Goal: Find specific page/section: Find specific page/section

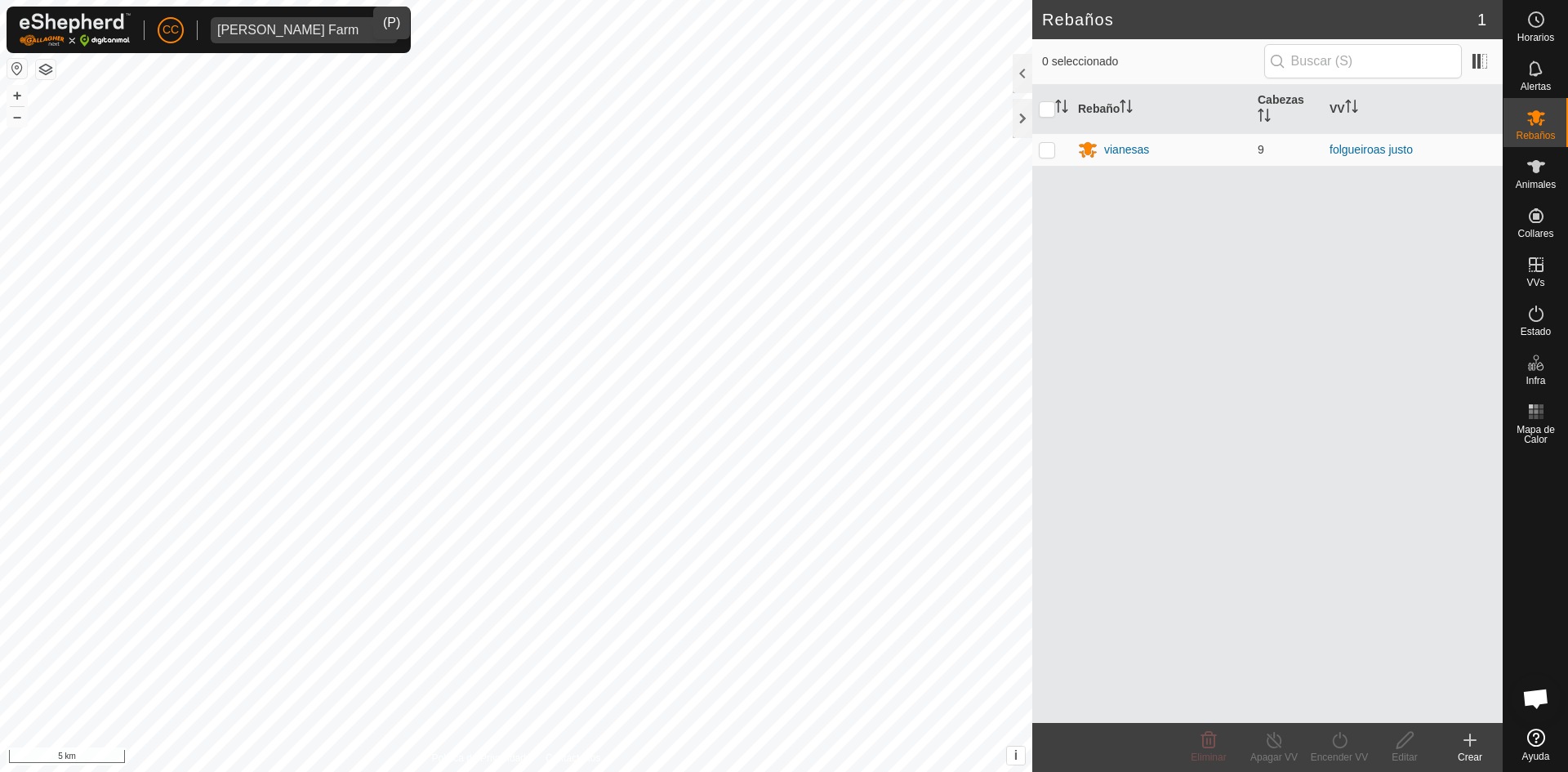
click at [303, 34] on div "[PERSON_NAME] Farm" at bounding box center [288, 31] width 141 height 13
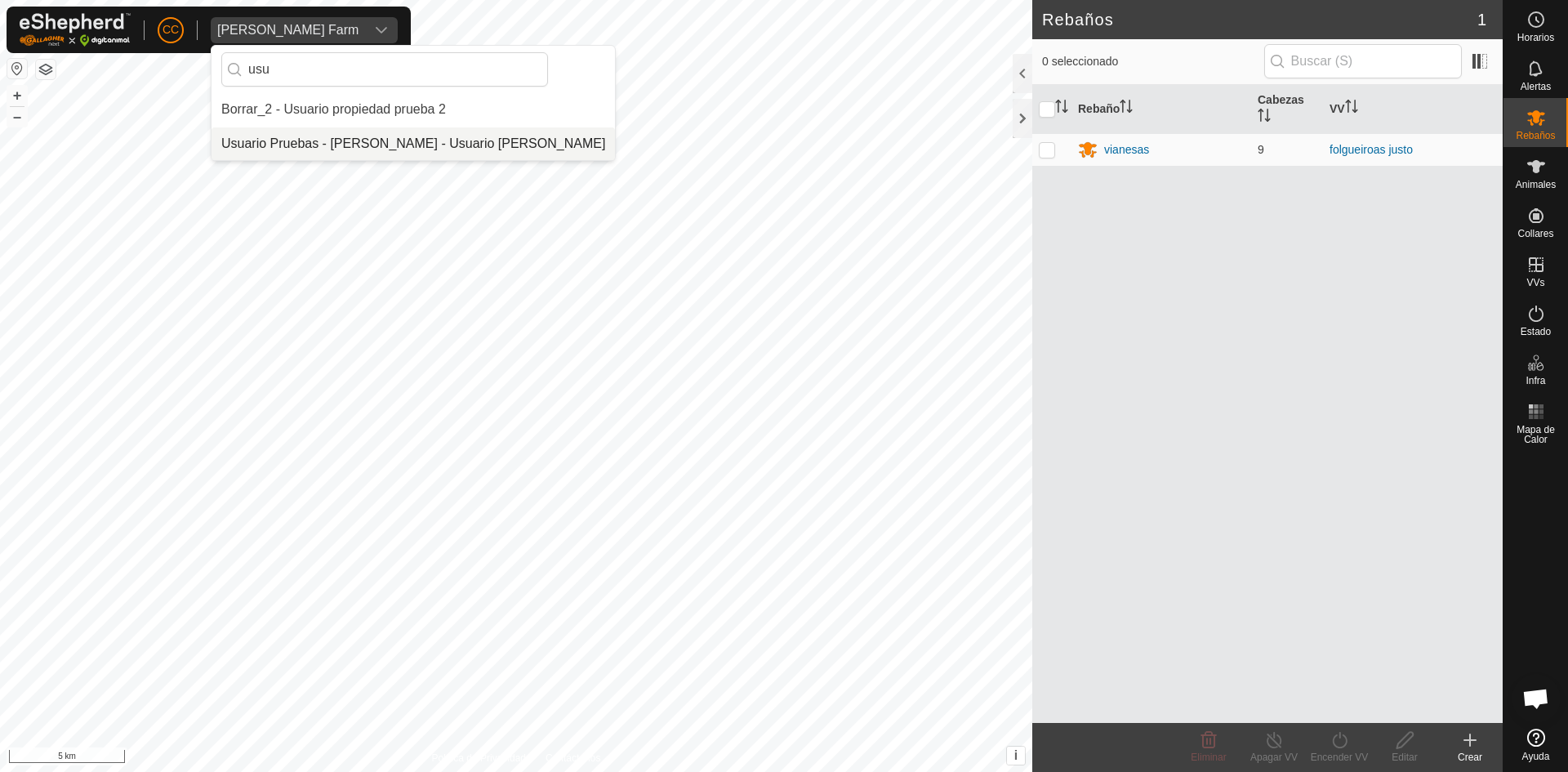
type input "usu"
click at [321, 147] on li "Usuario Pruebas - [PERSON_NAME] - Usuario [PERSON_NAME]" at bounding box center [413, 144] width 403 height 33
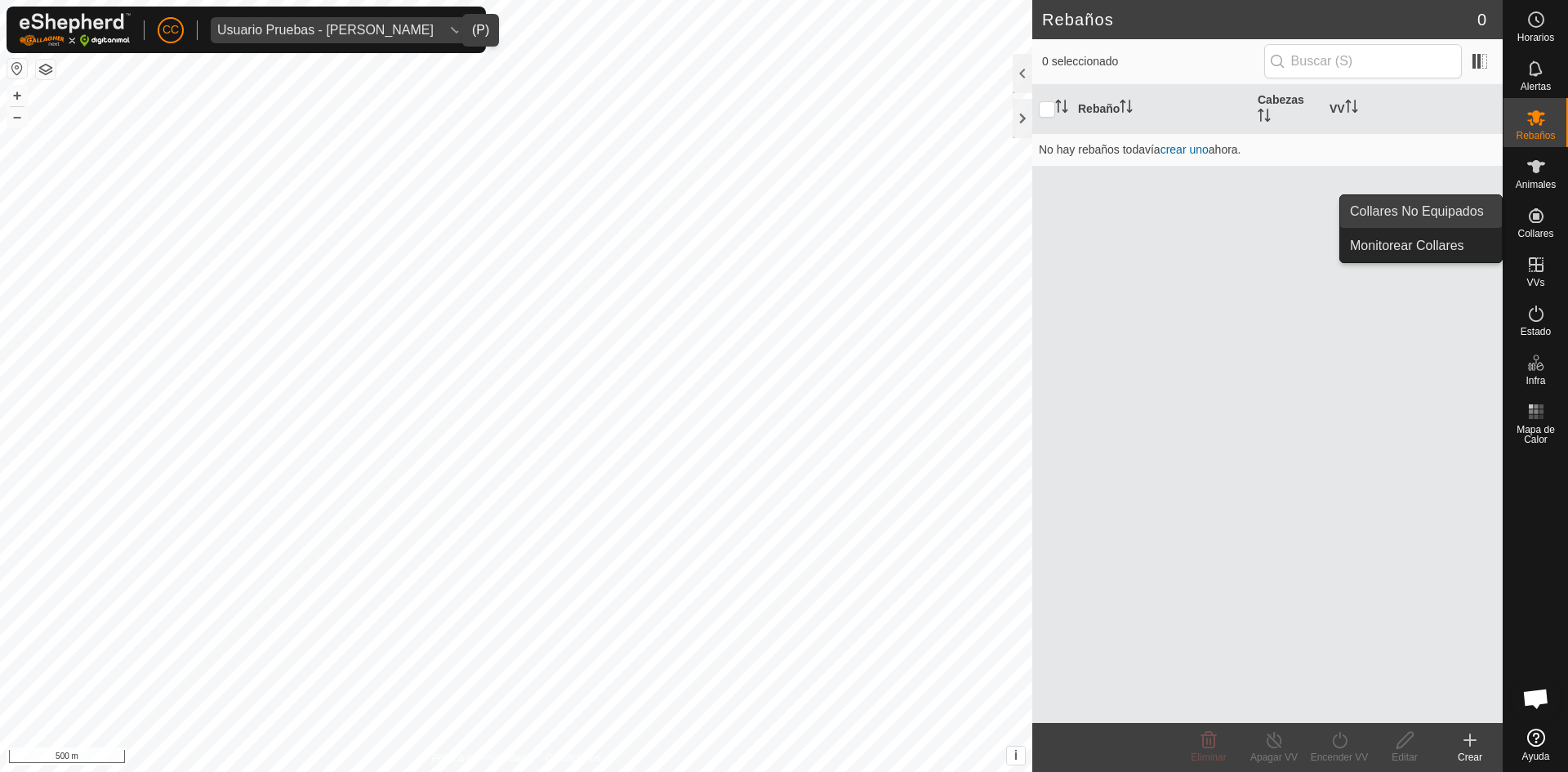
click at [1476, 205] on link "Collares No Equipados" at bounding box center [1421, 212] width 162 height 33
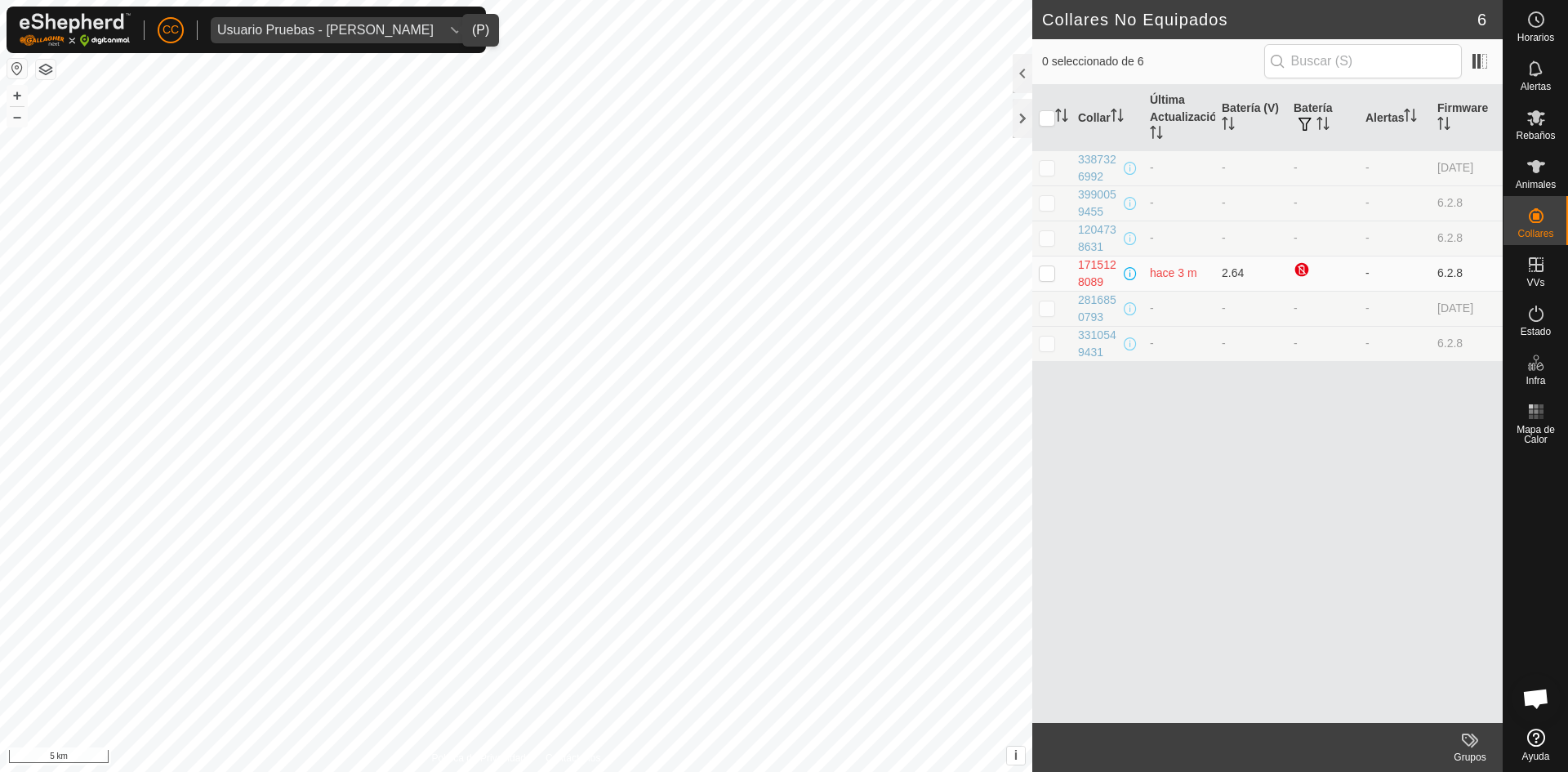
click at [394, 41] on span "Usuario Pruebas - [PERSON_NAME]" at bounding box center [326, 31] width 229 height 26
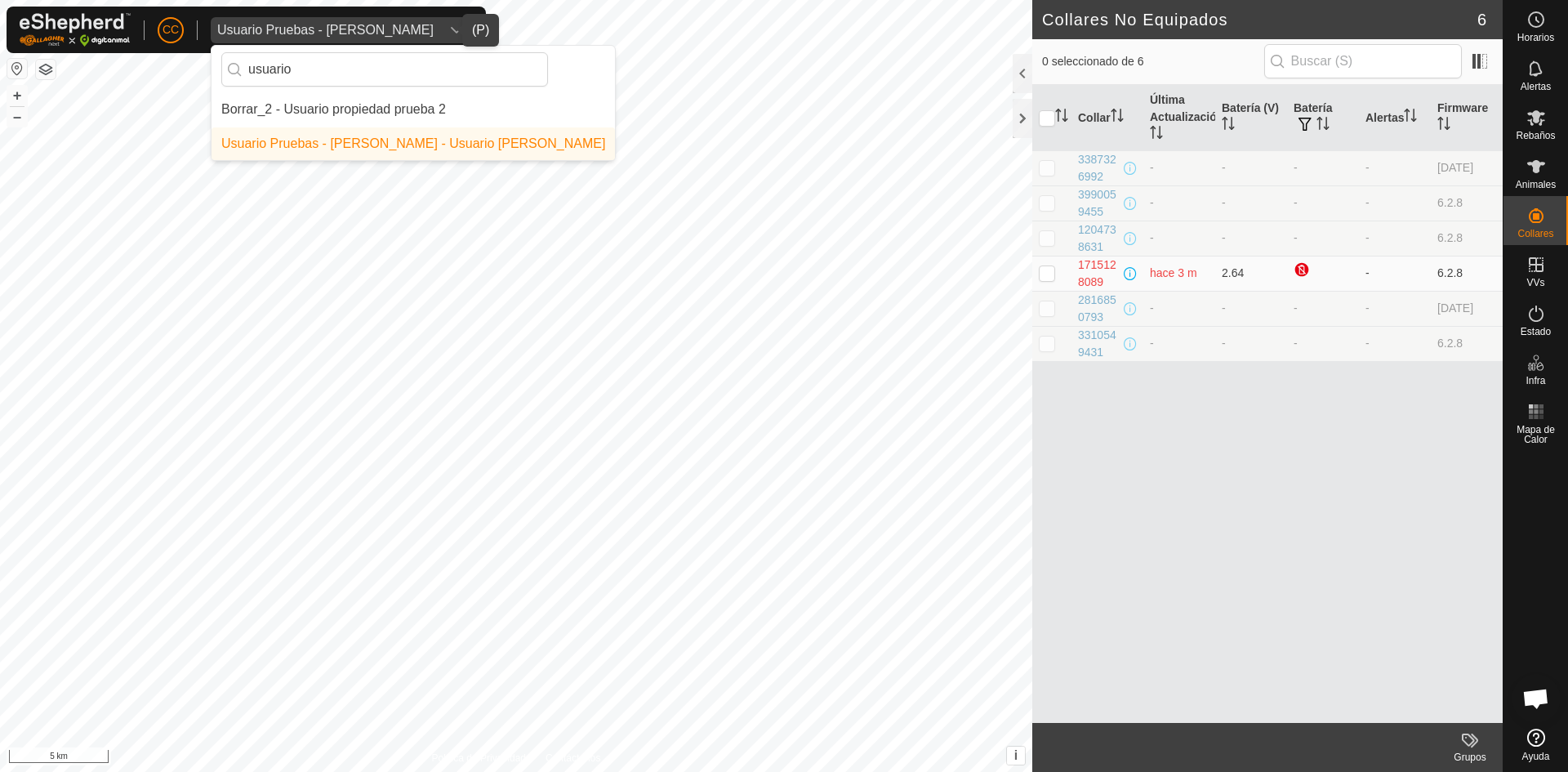
drag, startPoint x: 407, startPoint y: 77, endPoint x: 239, endPoint y: 75, distance: 168.0
click at [239, 75] on p-iconfield "usuario" at bounding box center [385, 69] width 326 height 35
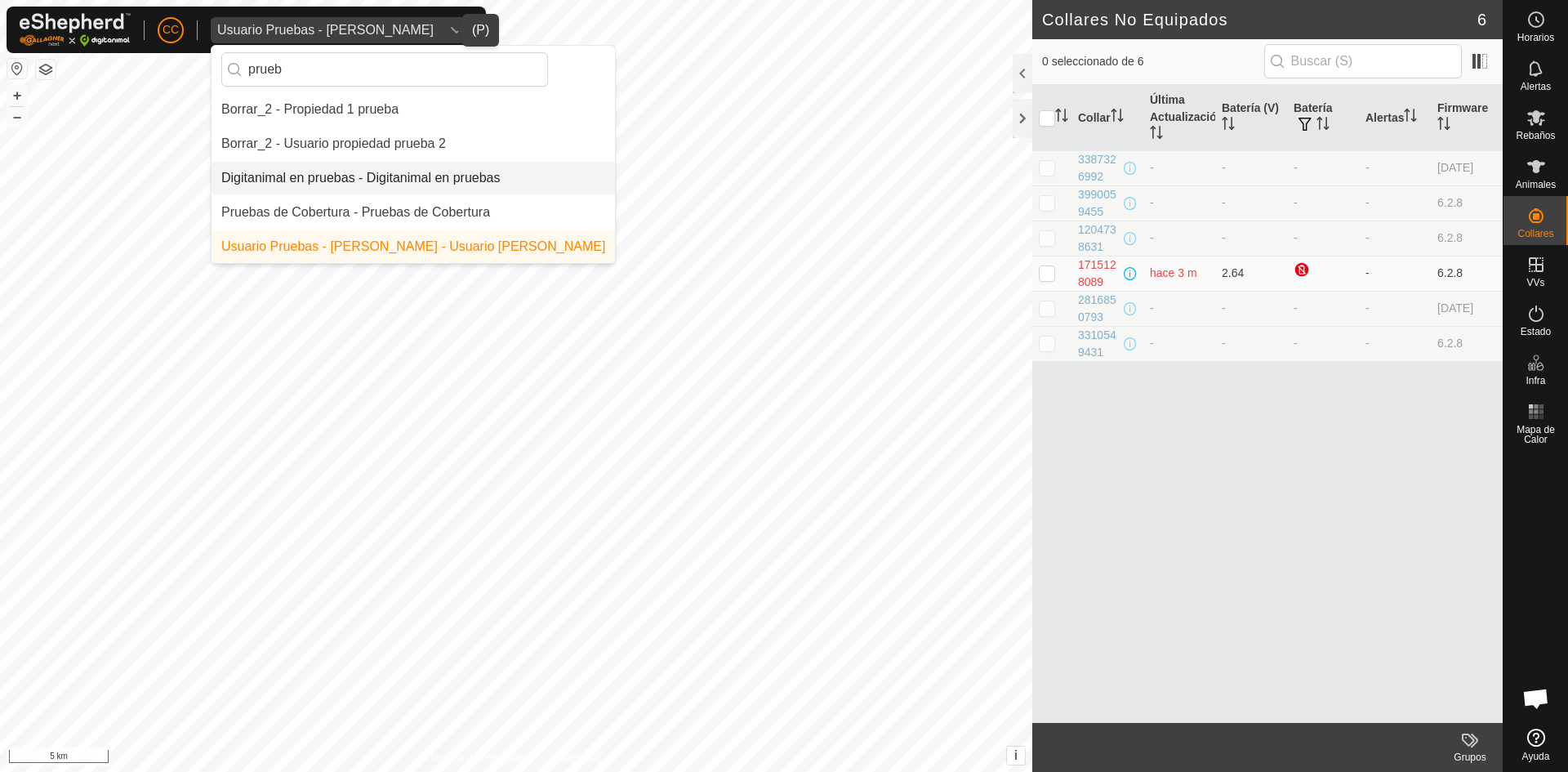
type input "prueb"
click at [286, 183] on div "Digitanimal en pruebas - Digitanimal en pruebas" at bounding box center [361, 178] width 279 height 20
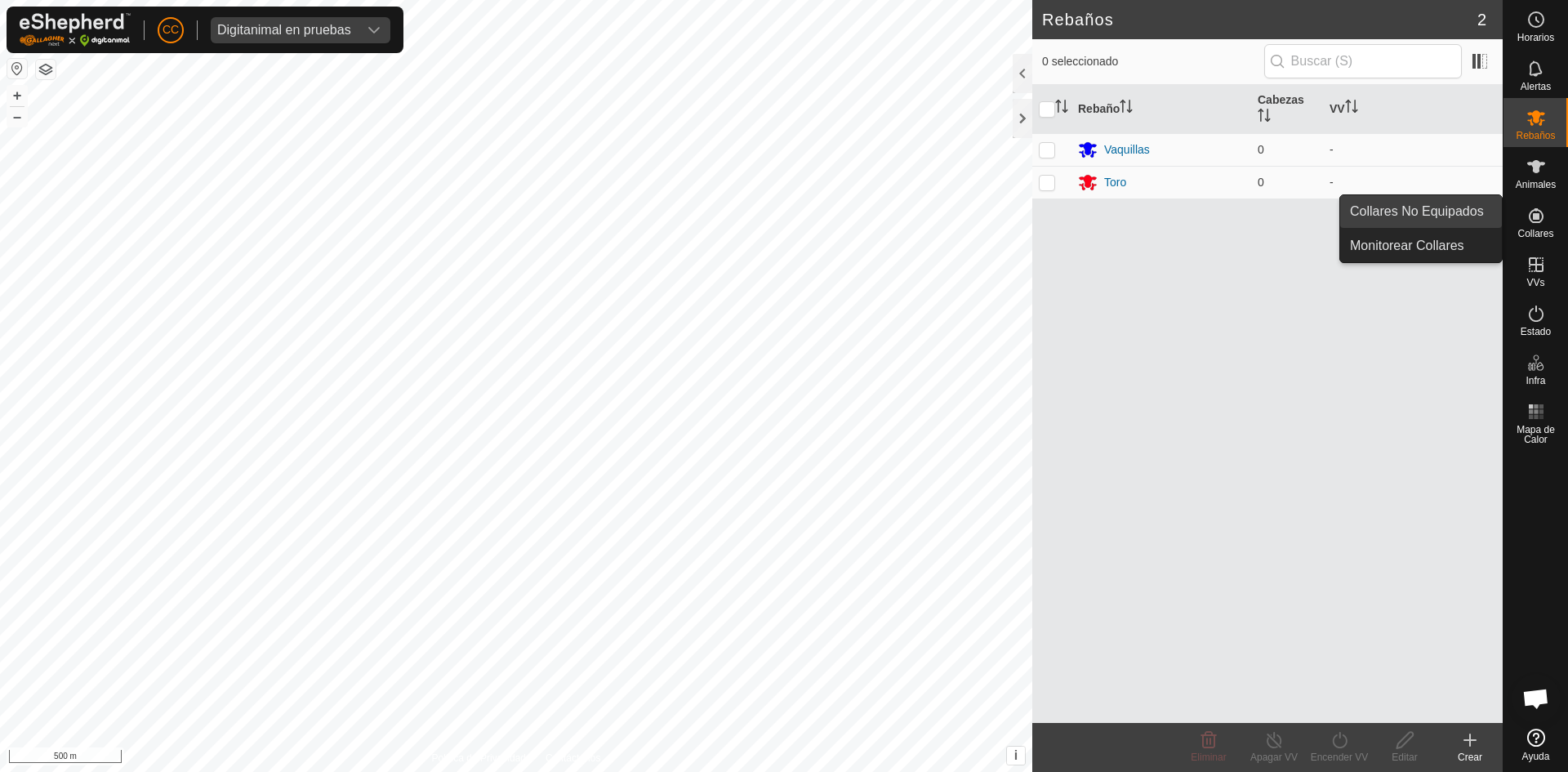
drag, startPoint x: 1486, startPoint y: 212, endPoint x: 1470, endPoint y: 213, distance: 16.0
click at [1470, 213] on link "Collares No Equipados" at bounding box center [1421, 212] width 162 height 33
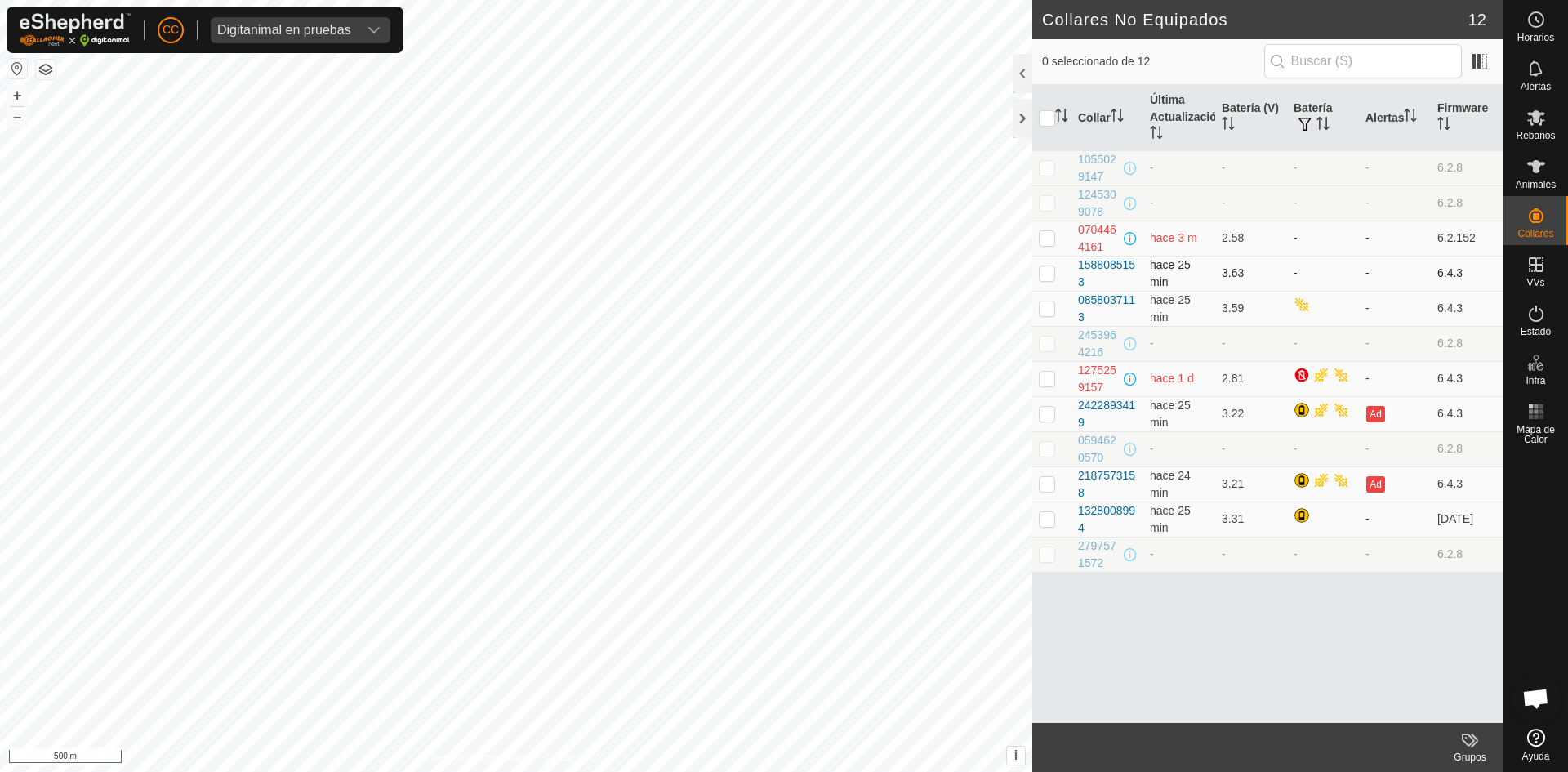
drag, startPoint x: 1094, startPoint y: 313, endPoint x: 1077, endPoint y: 272, distance: 44.4
click at [1077, 272] on tbody "1055029147 - - - - 6.2.8 1245309078 - - - - 6.2.8 0704464161 hace 3 m 2.58 - - …" at bounding box center [1267, 360] width 471 height 421
copy tbody "1588085153 hace 25 min 3.63 - - 6.4.3 0858037113"
drag, startPoint x: 1100, startPoint y: 421, endPoint x: 1078, endPoint y: 407, distance: 26.1
click at [1078, 407] on div "2422893419" at bounding box center [1107, 415] width 59 height 35
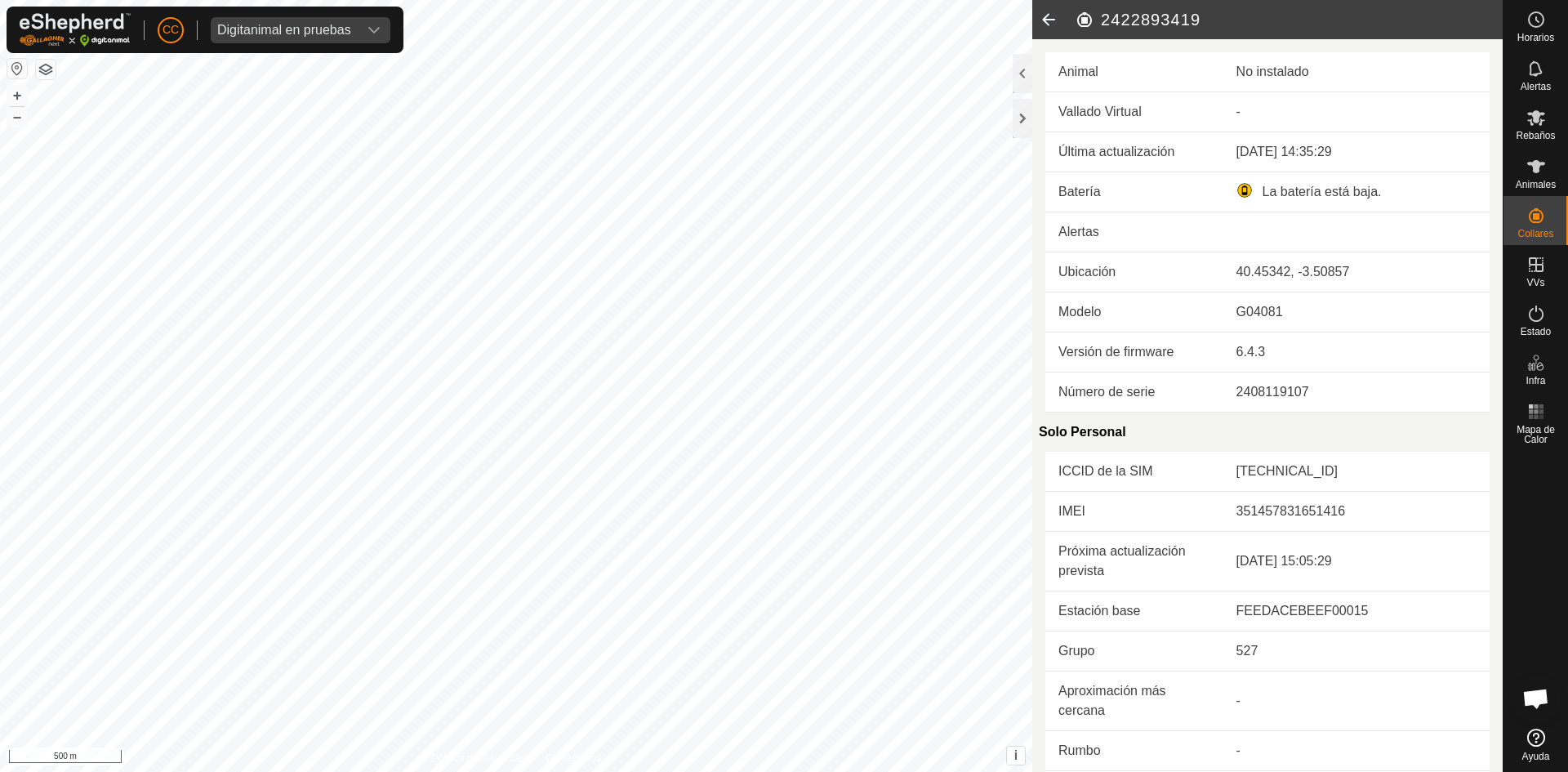
click at [1180, 14] on h2 "2422893419" at bounding box center [1289, 20] width 428 height 20
copy h2 "2422893419"
click at [1052, 17] on icon at bounding box center [1049, 20] width 33 height 40
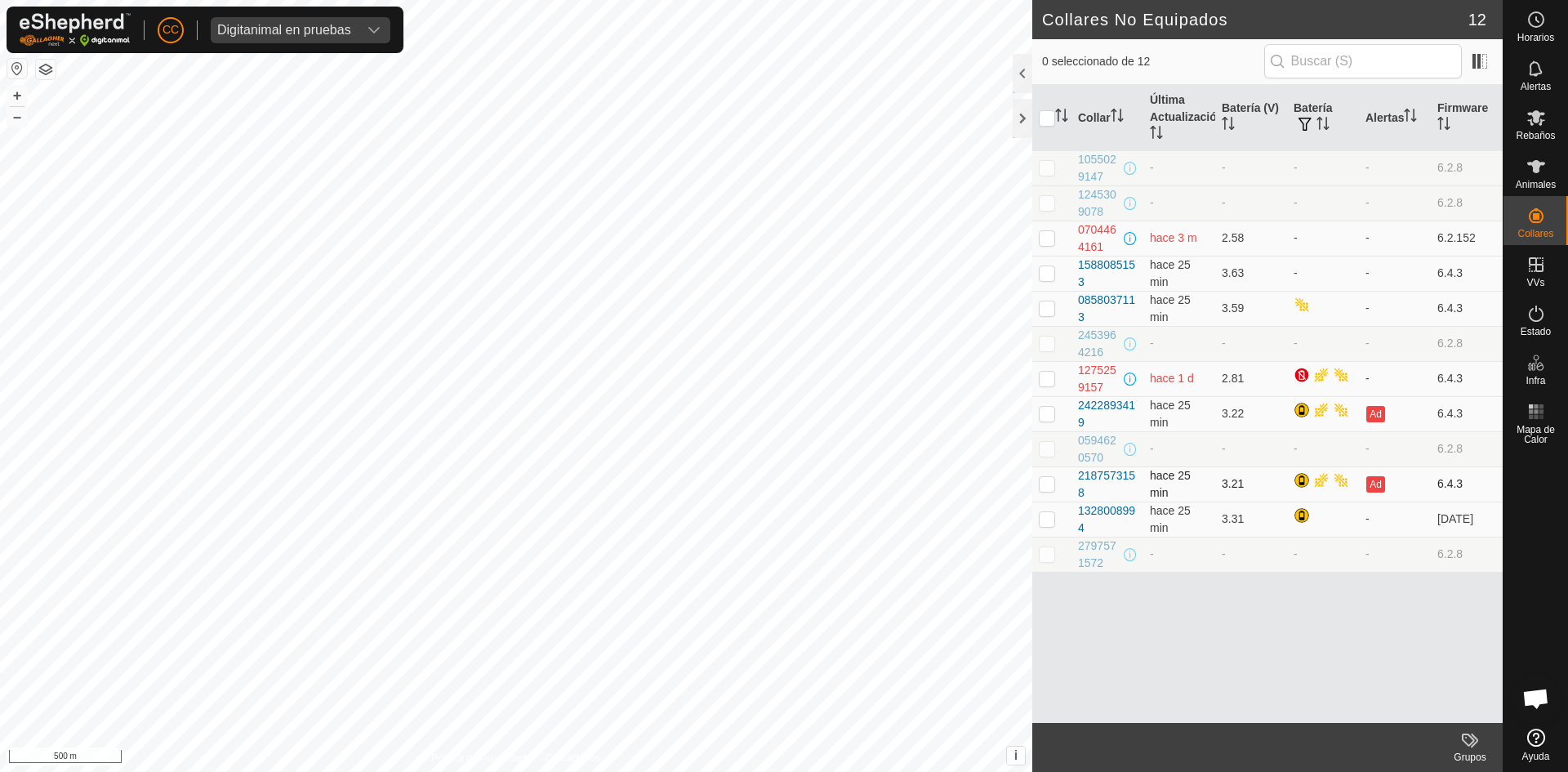
drag, startPoint x: 1106, startPoint y: 525, endPoint x: 1068, endPoint y: 477, distance: 61.2
click at [1068, 477] on tbody "1055029147 - - - - 6.2.8 1245309078 - - - - 6.2.8 0704464161 hace 3 m 2.58 - - …" at bounding box center [1267, 360] width 471 height 421
copy tbody "2187573158 hace 25 min 3.21 Ad 6.4.3 1328008994"
